Goal: Transaction & Acquisition: Purchase product/service

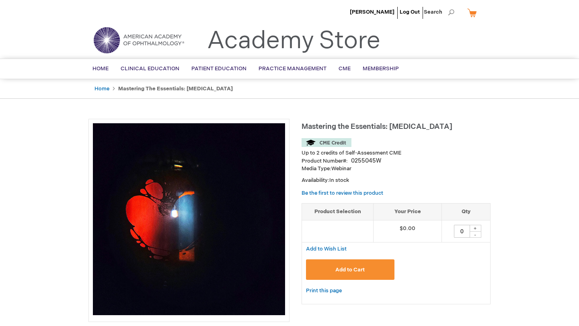
click at [371, 270] on button "Add to Cart" at bounding box center [350, 270] width 88 height 21
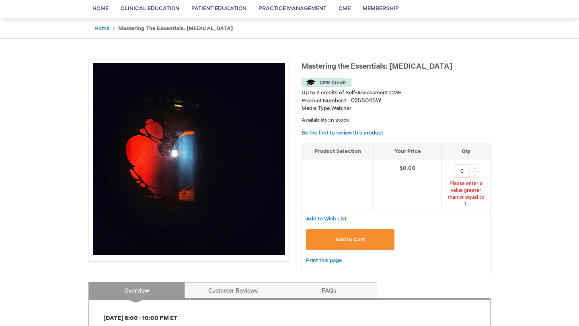
scroll to position [62, 0]
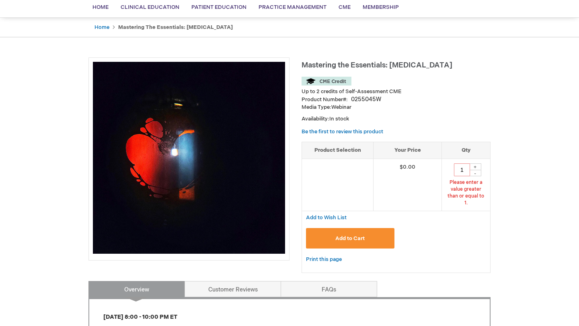
type input "1"
click at [371, 234] on button "Add to Cart" at bounding box center [350, 238] width 88 height 21
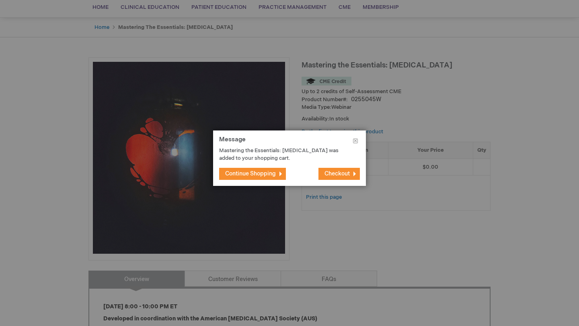
click at [338, 176] on span "Checkout" at bounding box center [336, 173] width 25 height 7
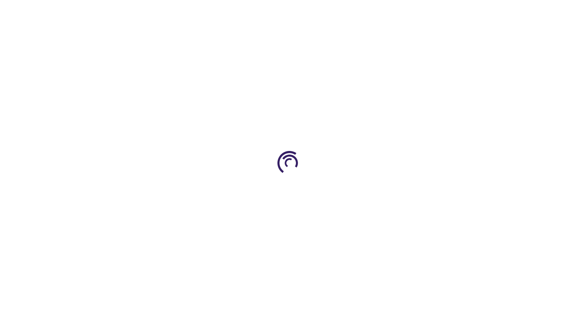
select select "US"
select select "34"
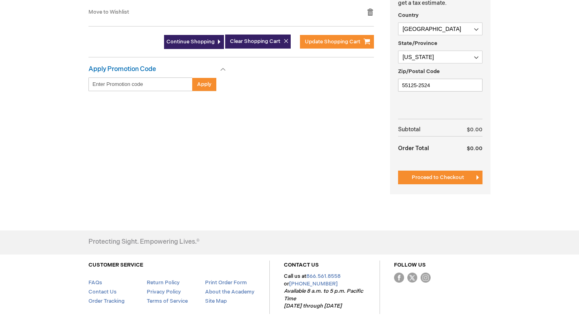
scroll to position [265, 0]
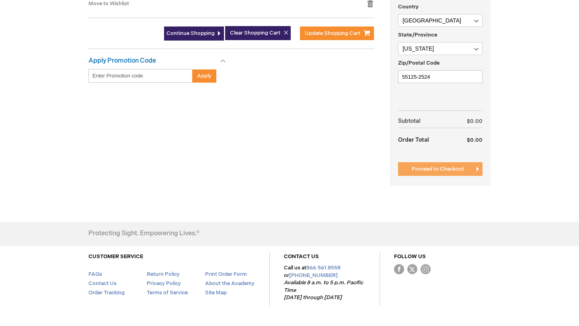
click at [431, 169] on span "Proceed to Checkout" at bounding box center [438, 169] width 52 height 6
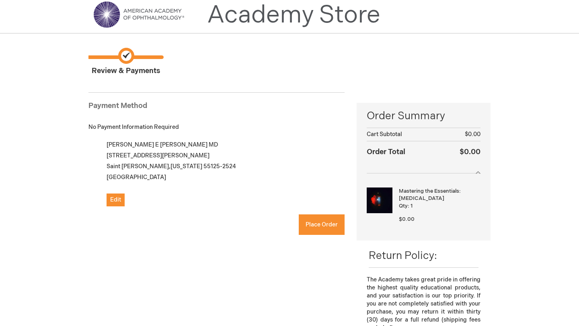
scroll to position [27, 0]
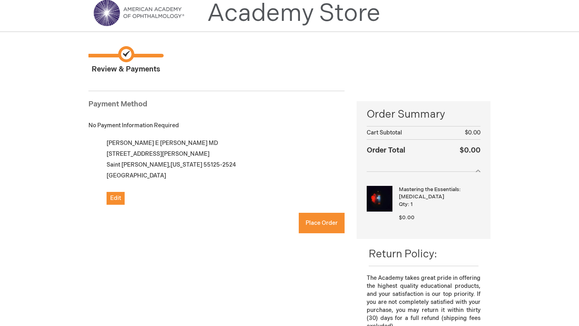
checkbox input "true"
click at [313, 223] on span "Place Order" at bounding box center [322, 223] width 32 height 7
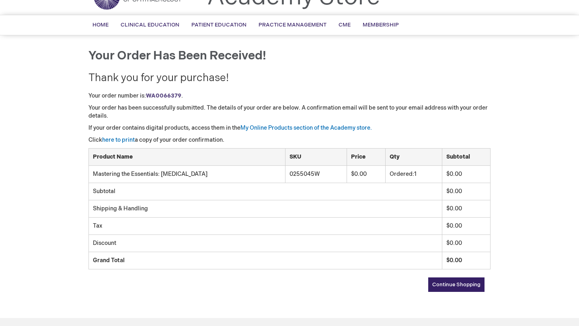
scroll to position [44, 0]
click at [361, 128] on link "My Online Products section of the Academy store." at bounding box center [305, 127] width 131 height 7
